Goal: Task Accomplishment & Management: Manage account settings

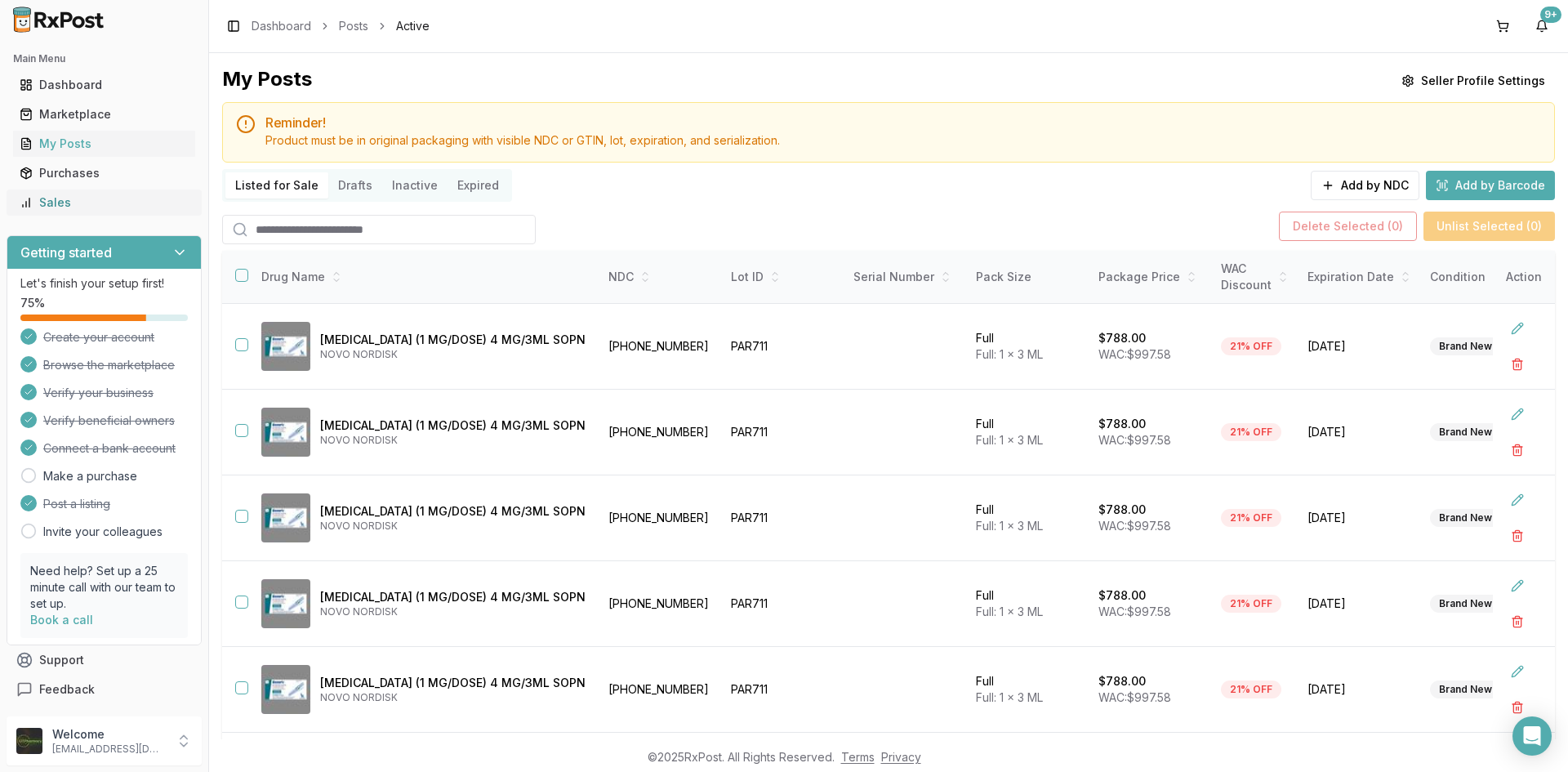
click at [106, 211] on link "Sales" at bounding box center [103, 202] width 182 height 30
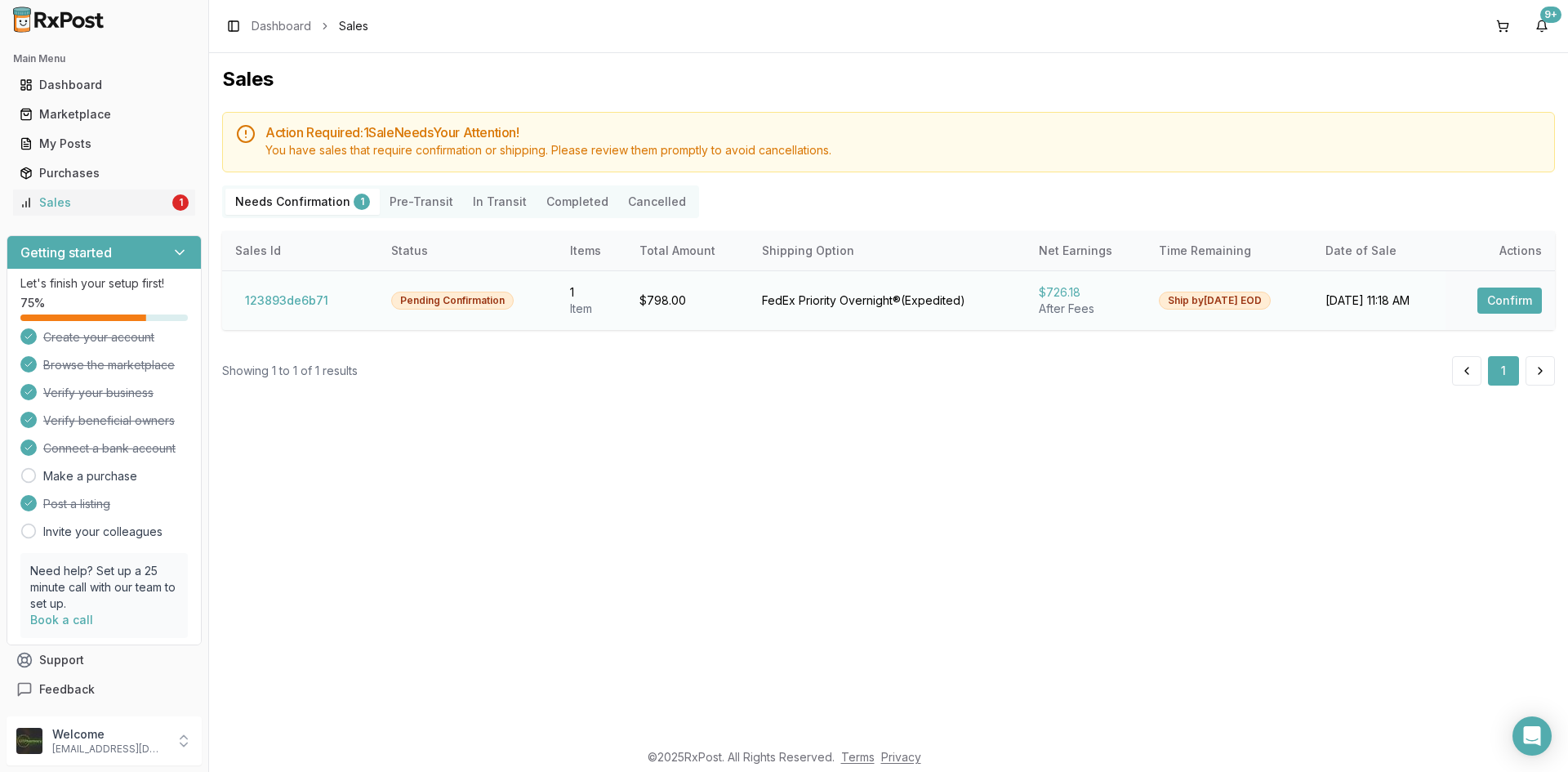
click at [1514, 305] on button "Confirm" at bounding box center [1510, 300] width 64 height 26
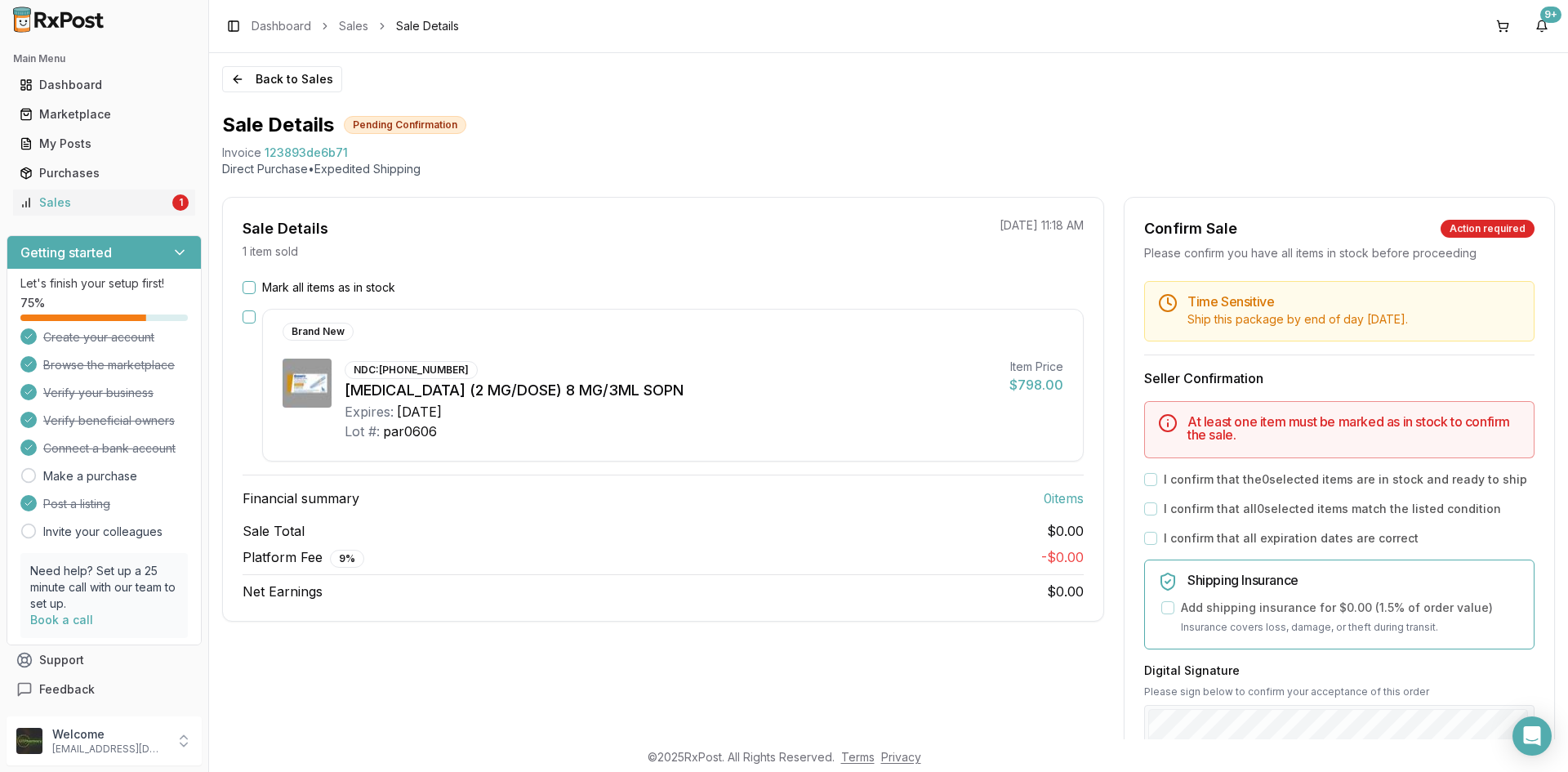
click at [245, 283] on button "Mark all items as in stock" at bounding box center [249, 287] width 13 height 13
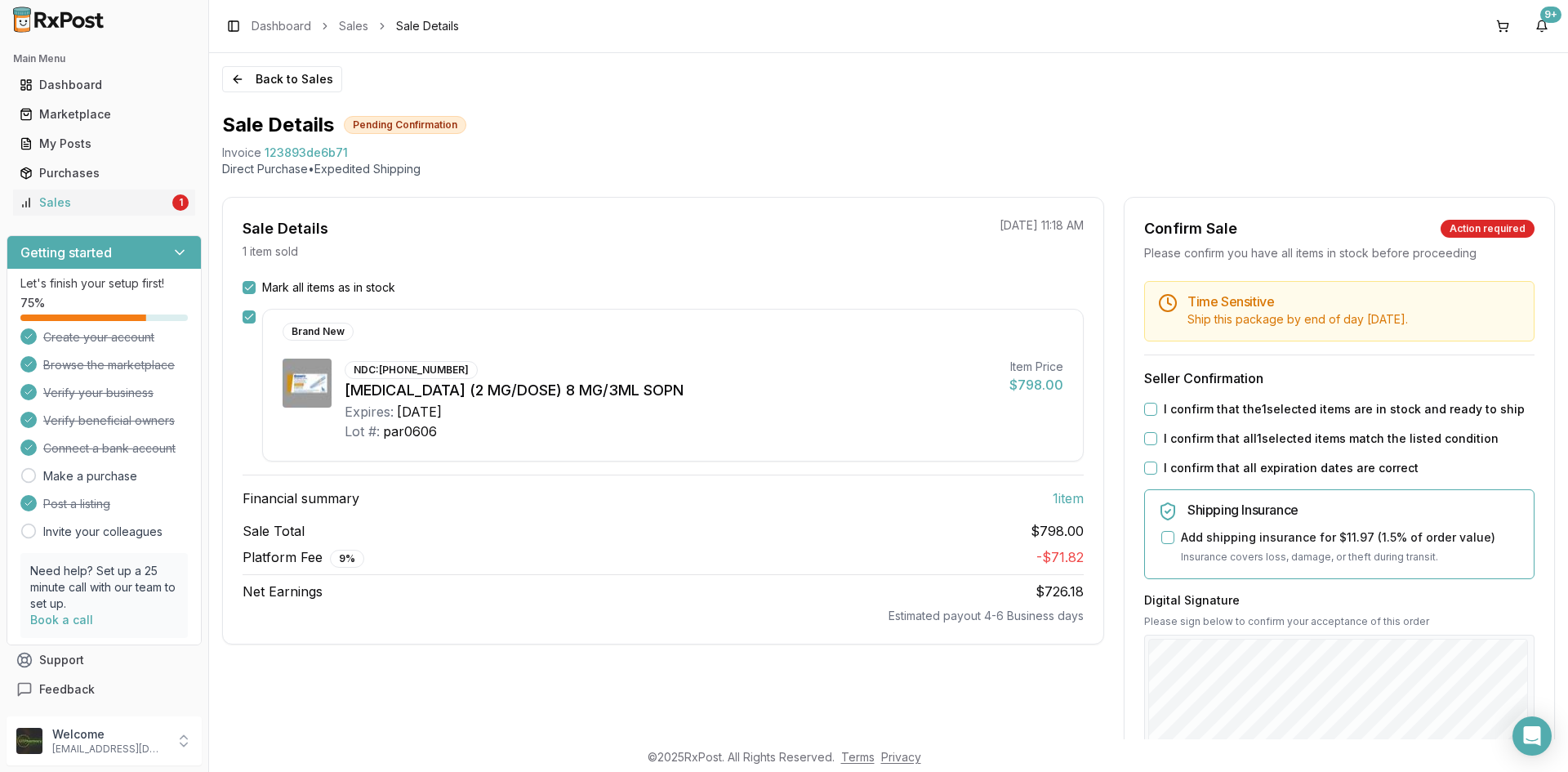
click at [1144, 409] on button "I confirm that the 1 selected items are in stock and ready to ship" at bounding box center [1150, 408] width 13 height 13
drag, startPoint x: 1146, startPoint y: 438, endPoint x: 1147, endPoint y: 460, distance: 22.0
click at [1146, 441] on button "I confirm that all 1 selected items match the listed condition" at bounding box center [1150, 438] width 13 height 13
click at [1144, 464] on button "I confirm that all expiration dates are correct" at bounding box center [1150, 468] width 13 height 13
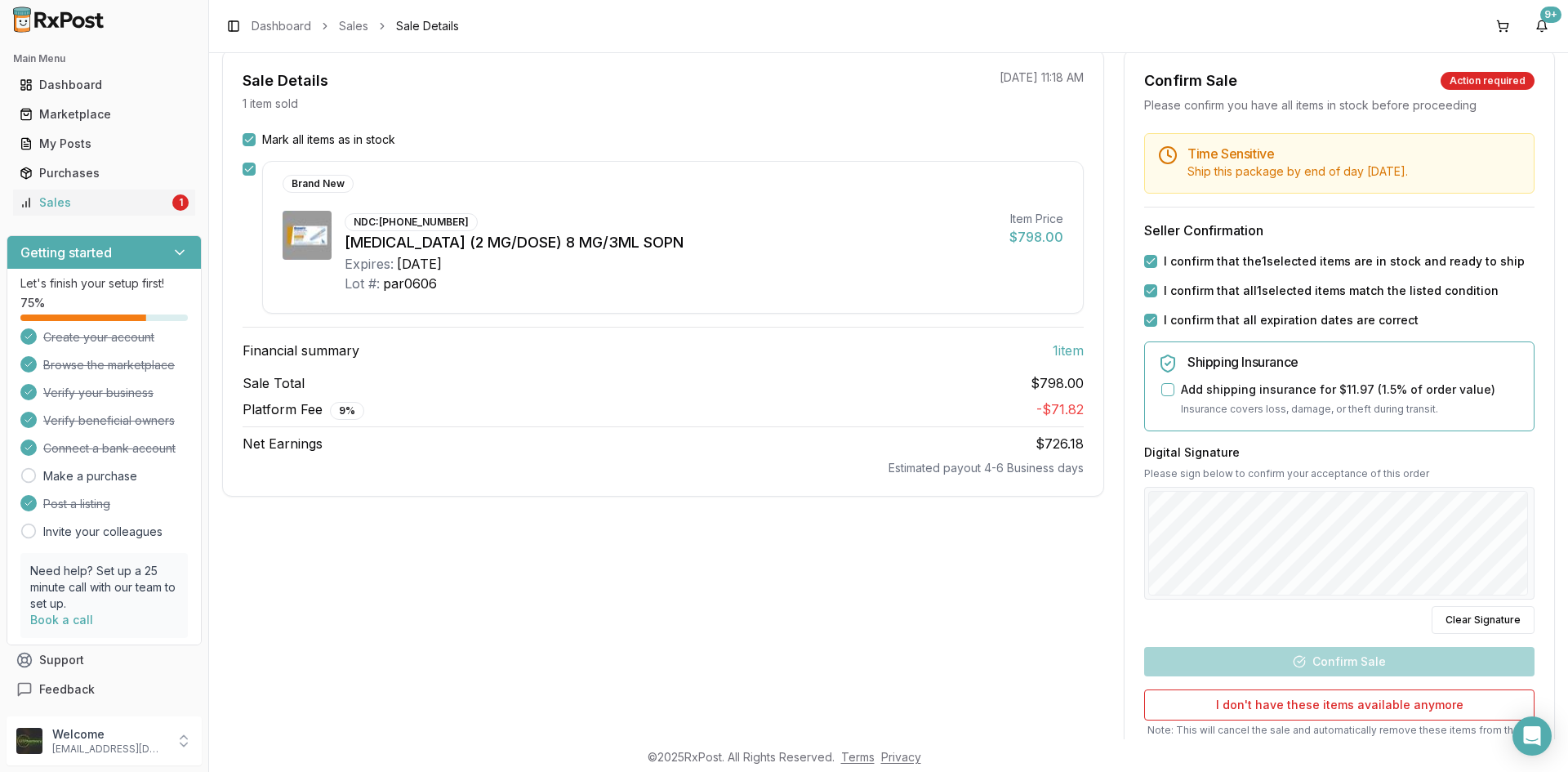
scroll to position [245, 0]
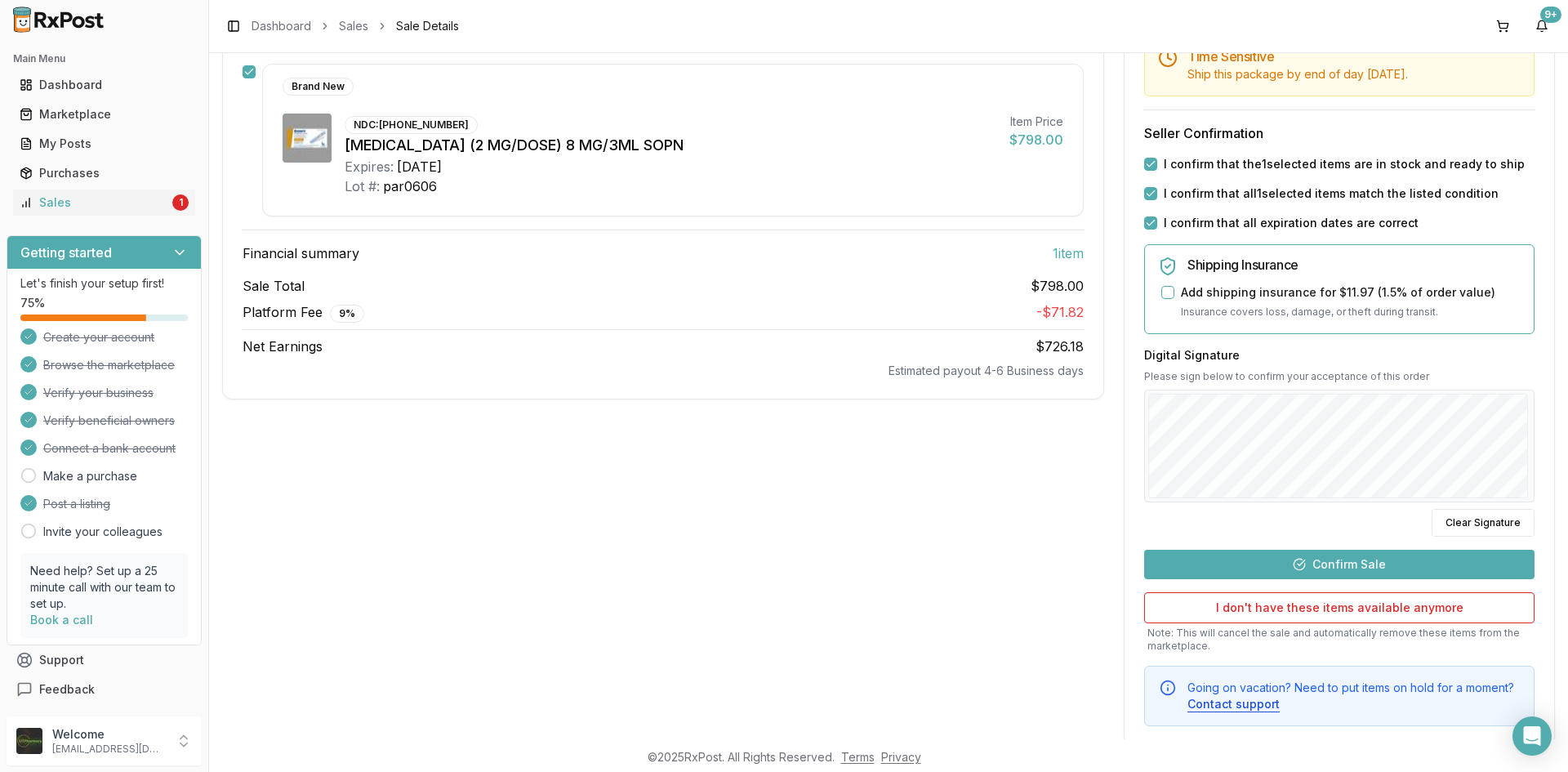
click at [1394, 566] on button "Confirm Sale" at bounding box center [1340, 564] width 391 height 30
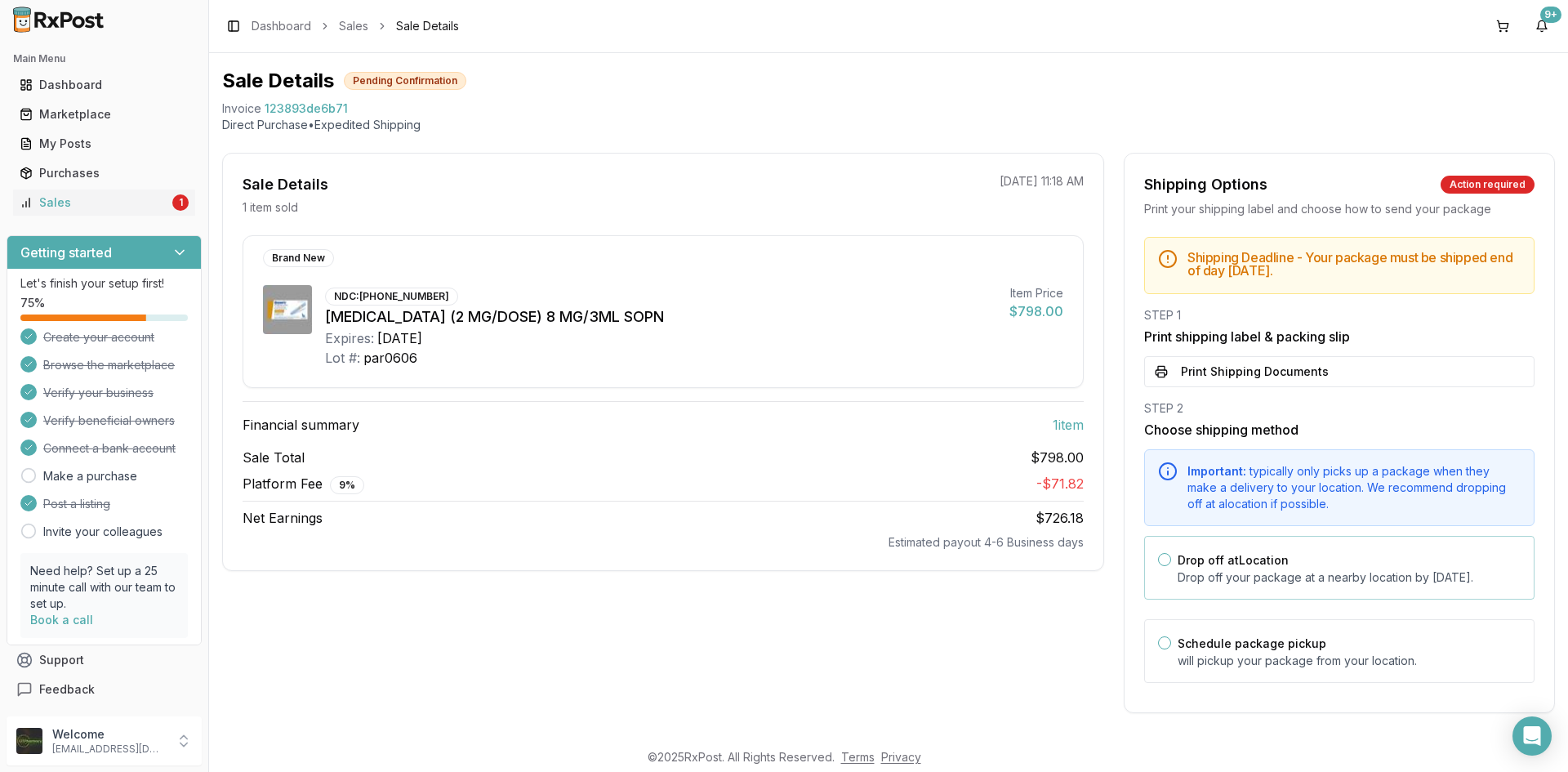
scroll to position [60, 0]
click at [1248, 361] on button "Print Shipping Documents" at bounding box center [1340, 371] width 391 height 31
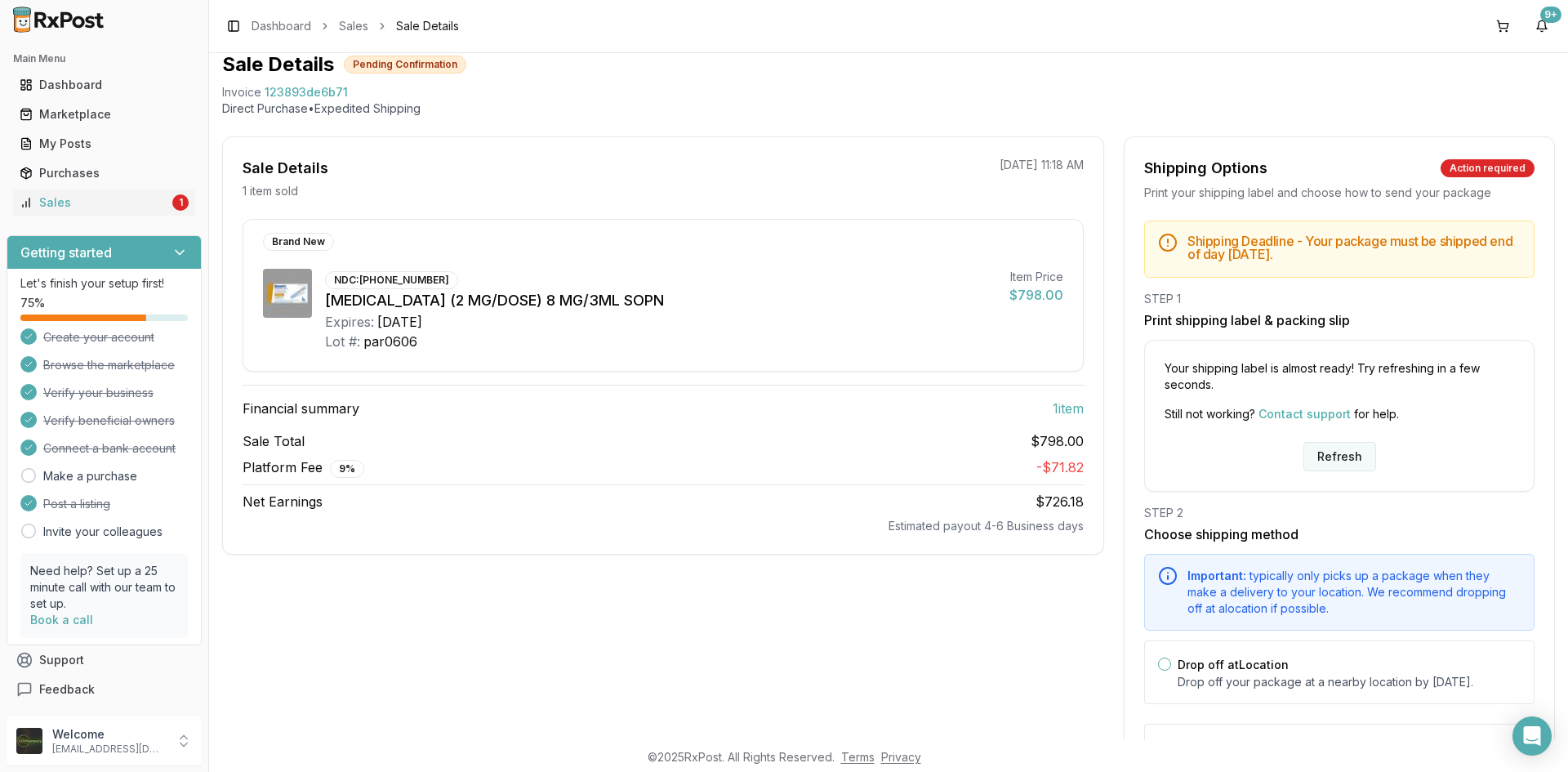
click at [1335, 462] on button "Refresh" at bounding box center [1340, 456] width 73 height 30
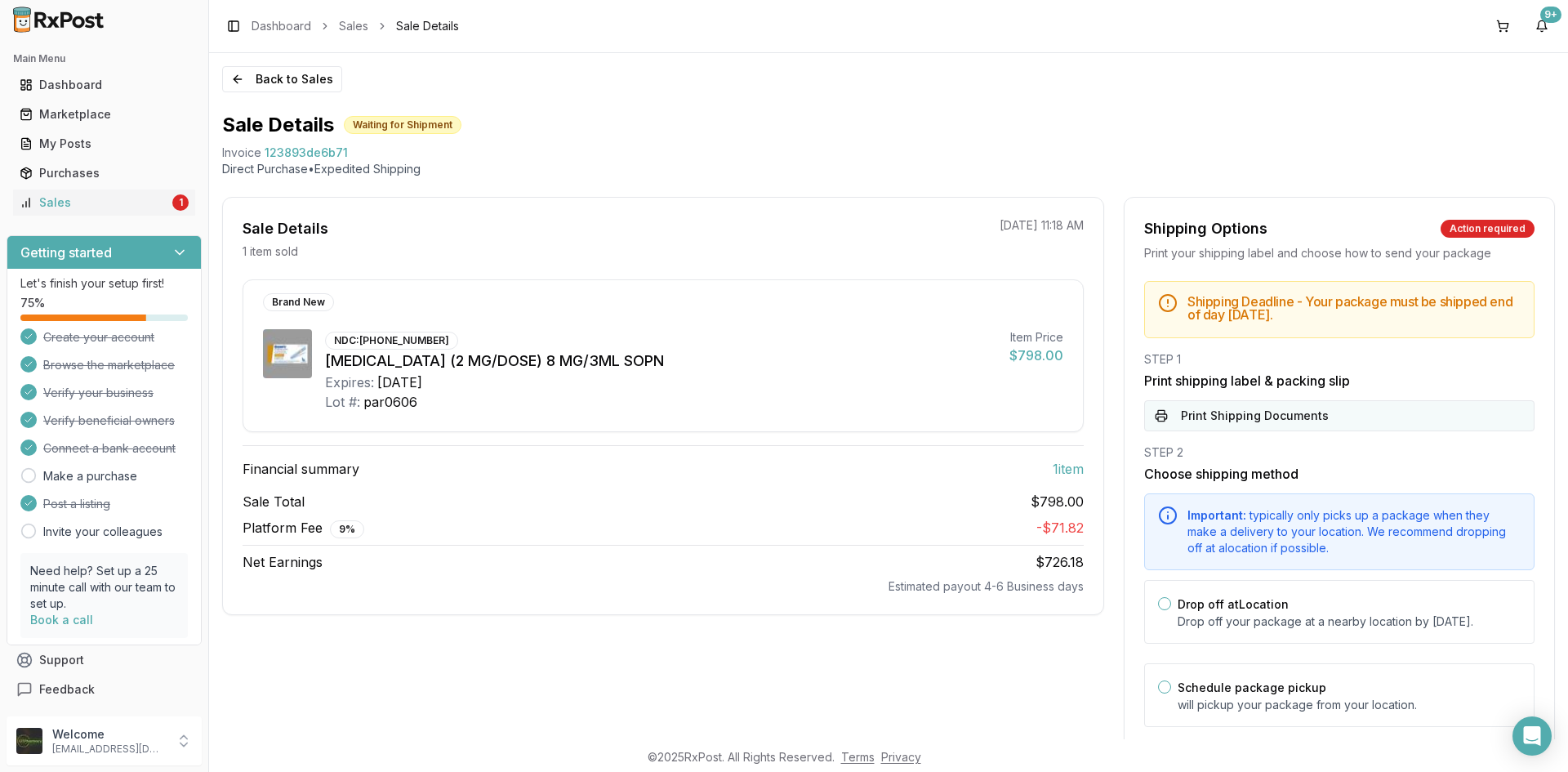
click at [1446, 406] on button "Print Shipping Documents" at bounding box center [1340, 415] width 391 height 31
